Goal: Browse casually

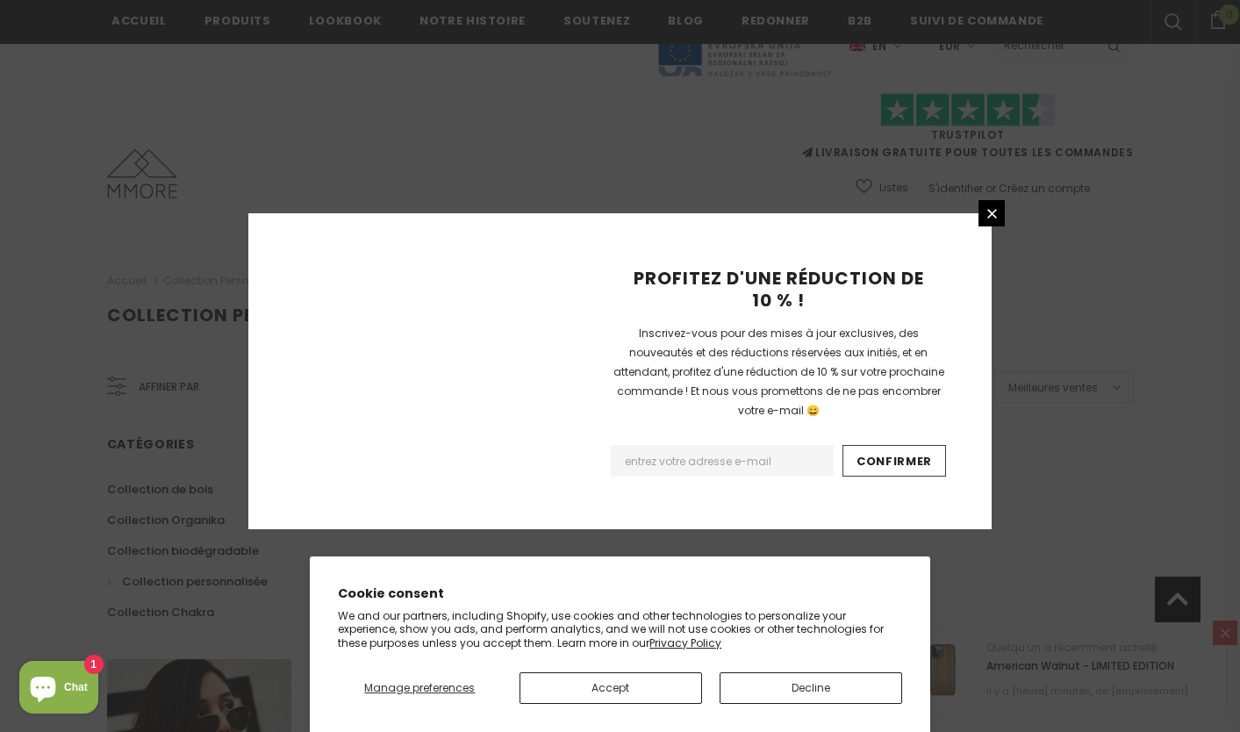
scroll to position [1088, 0]
